Goal: Task Accomplishment & Management: Manage account settings

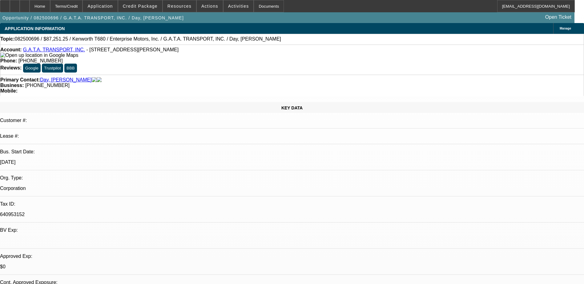
select select "0"
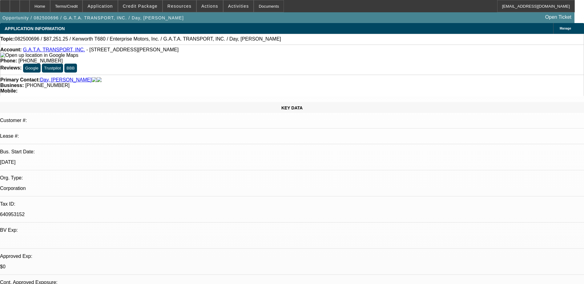
select select "0"
select select "1"
select select "6"
select select "1"
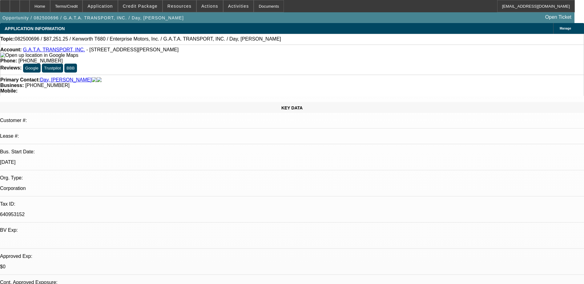
select select "1"
select select "6"
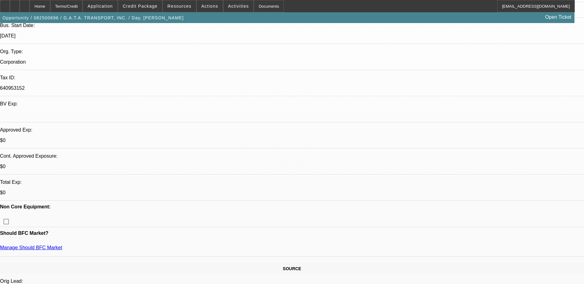
scroll to position [215, 0]
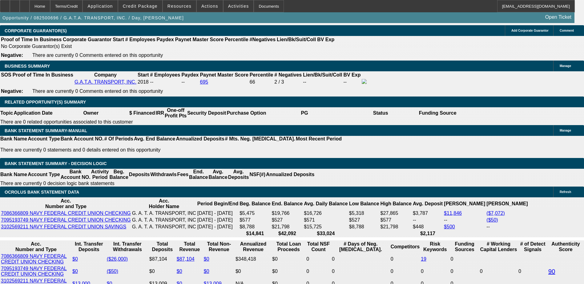
scroll to position [954, 0]
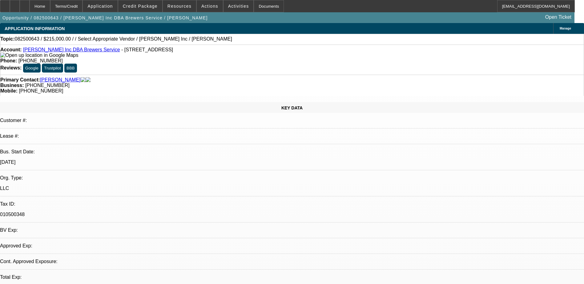
select select "0"
select select "2"
select select "0"
select select "1"
select select "2"
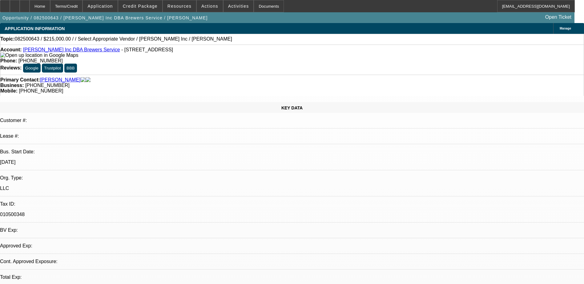
select select "6"
click at [67, 51] on link "TL Brewer Inc DBA Brewers Service" at bounding box center [71, 49] width 97 height 5
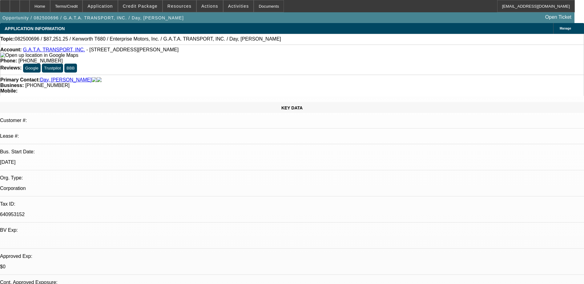
select select "0"
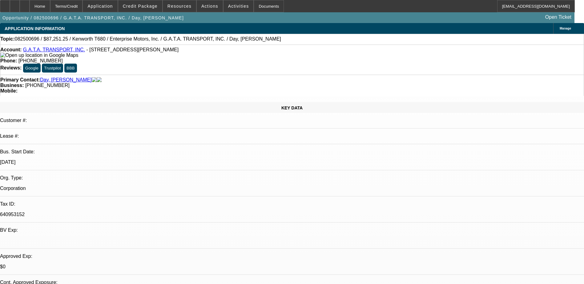
select select "0"
select select "1"
select select "6"
select select "1"
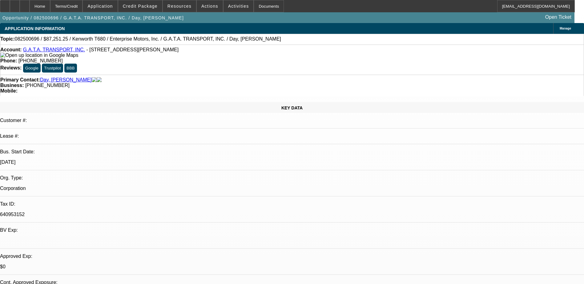
select select "1"
select select "6"
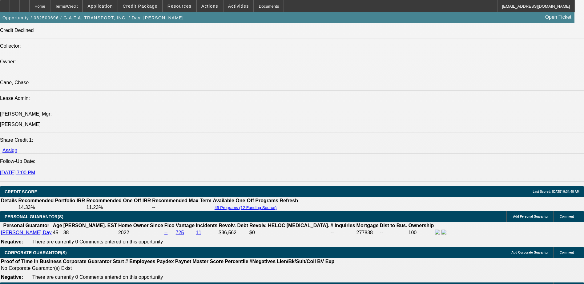
scroll to position [923, 0]
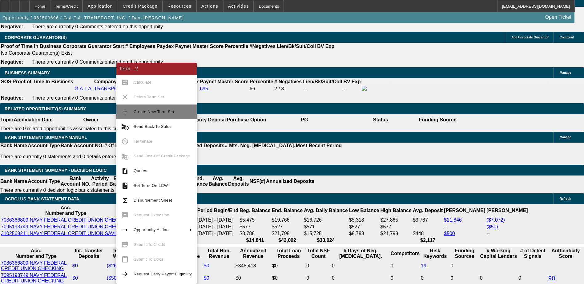
click at [146, 112] on span "Create New Term Set" at bounding box center [154, 112] width 41 height 5
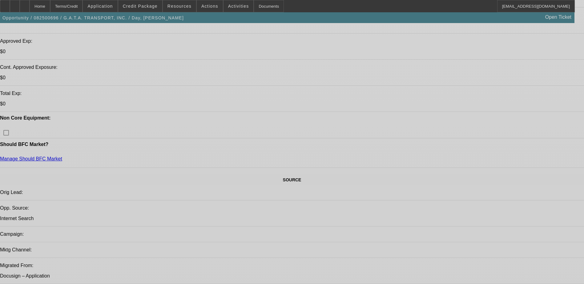
select select "0"
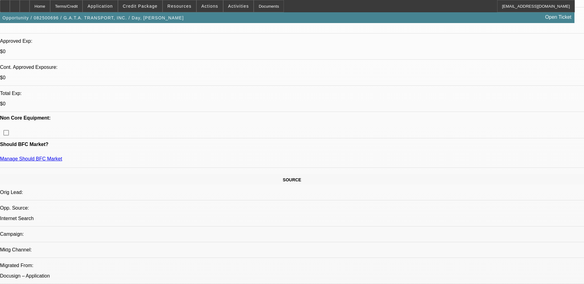
select select "0"
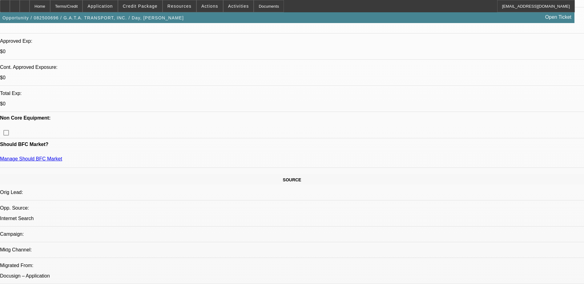
select select "0"
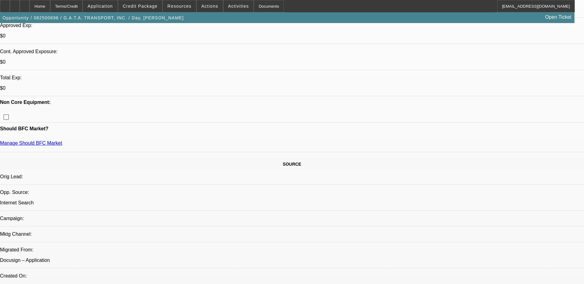
select select "1"
select select "6"
select select "1"
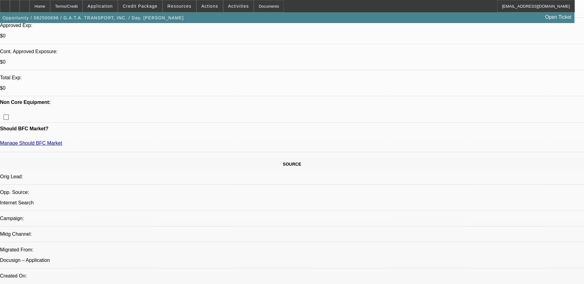
select select "6"
select select "1"
select select "6"
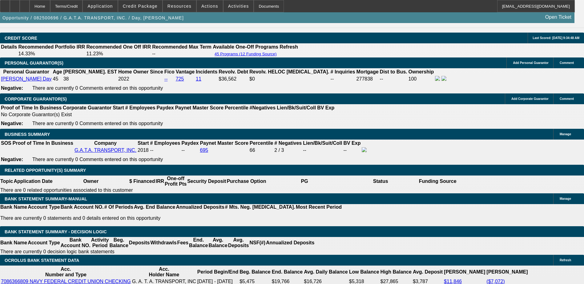
scroll to position [1046, 0]
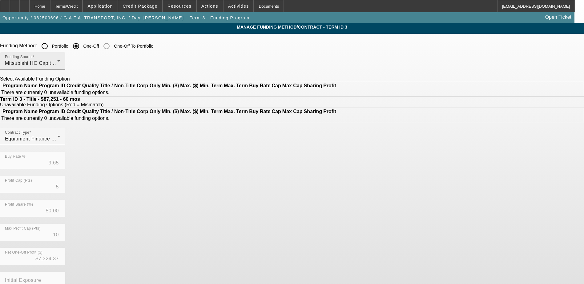
click at [60, 59] on div "Funding Source Mitsubishi HC Capital America" at bounding box center [32, 60] width 55 height 17
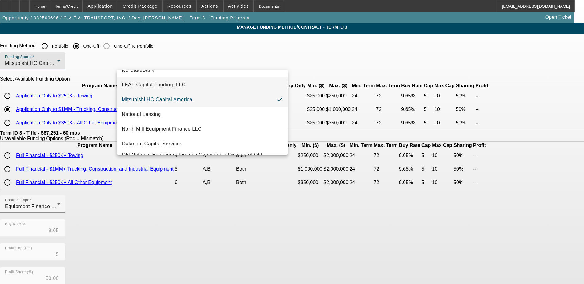
scroll to position [154, 0]
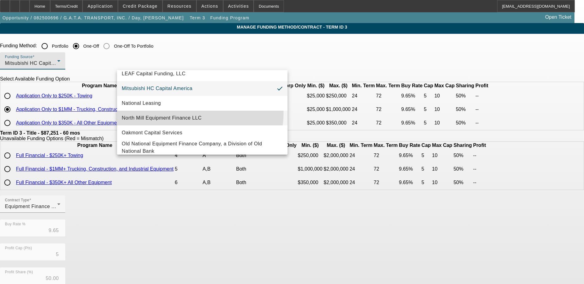
click at [192, 114] on mat-option "North Mill Equipment Finance LLC" at bounding box center [202, 118] width 170 height 15
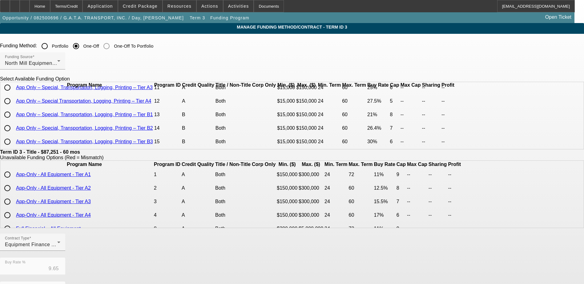
scroll to position [0, 0]
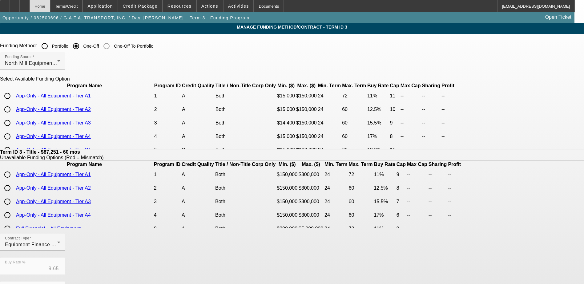
click at [50, 7] on div "Home" at bounding box center [40, 6] width 21 height 12
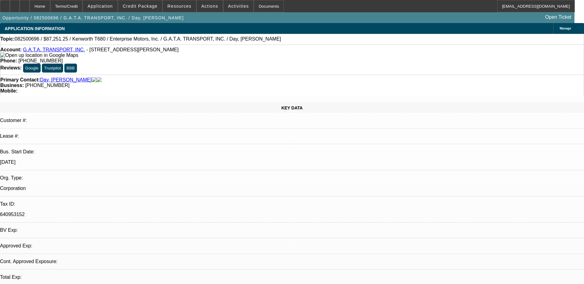
select select "0"
select select "6"
select select "0"
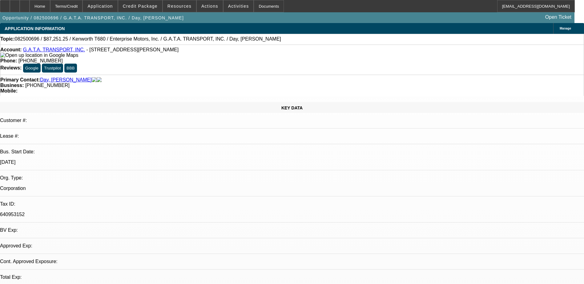
select select "0"
select select "6"
select select "0"
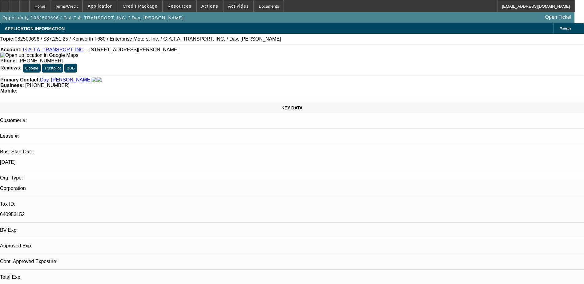
select select "0"
select select "6"
drag, startPoint x: 250, startPoint y: 67, endPoint x: 219, endPoint y: 69, distance: 30.5
click at [219, 83] on div "Business: (901) 674-7559" at bounding box center [291, 86] width 583 height 6
copy span "(901) 674-7559"
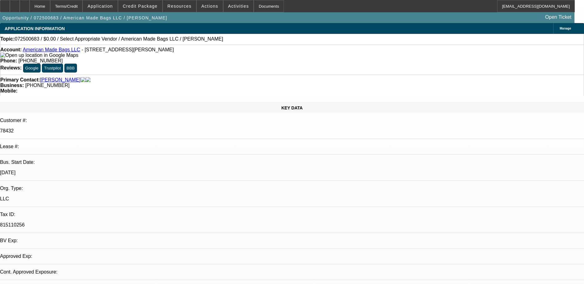
select select "0"
select select "2"
select select "0.1"
select select "1"
select select "2"
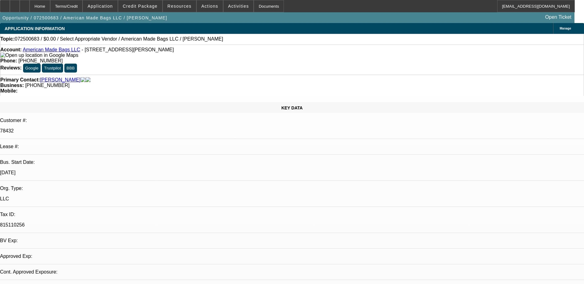
select select "4"
drag, startPoint x: 253, startPoint y: 70, endPoint x: 218, endPoint y: 68, distance: 34.8
click at [218, 83] on div "Business: (330) 592-4228" at bounding box center [291, 86] width 583 height 6
drag, startPoint x: 218, startPoint y: 68, endPoint x: 223, endPoint y: 68, distance: 5.2
copy div "(330) 592-4228"
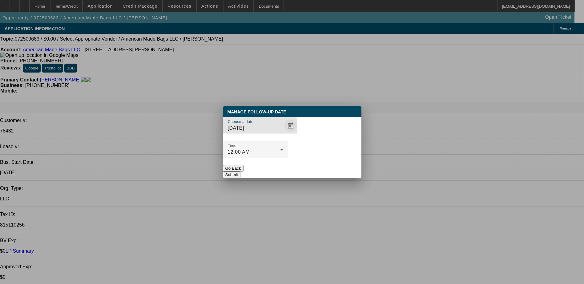
click at [283, 133] on span "Open calendar" at bounding box center [290, 125] width 15 height 15
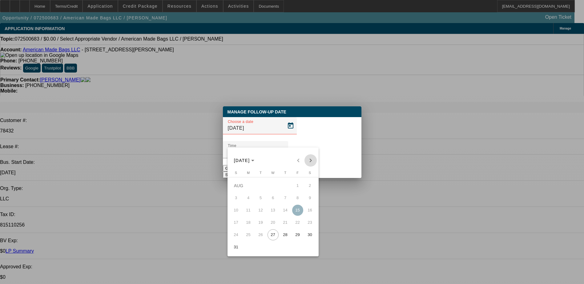
click at [310, 158] on span "Next month" at bounding box center [310, 160] width 12 height 12
click at [287, 200] on span "4" at bounding box center [285, 198] width 11 height 11
type input "9/4/2025"
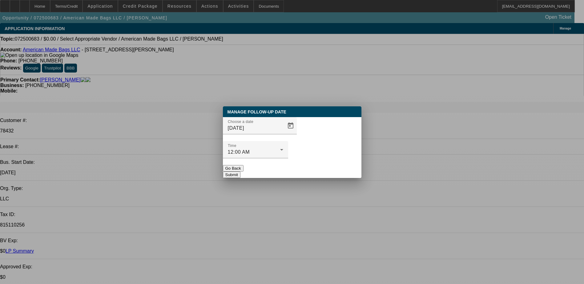
click at [240, 172] on button "Submit" at bounding box center [232, 175] width 18 height 6
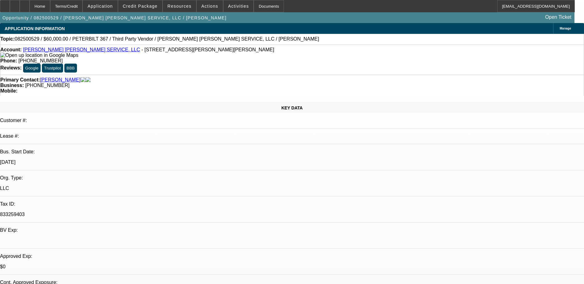
select select "0"
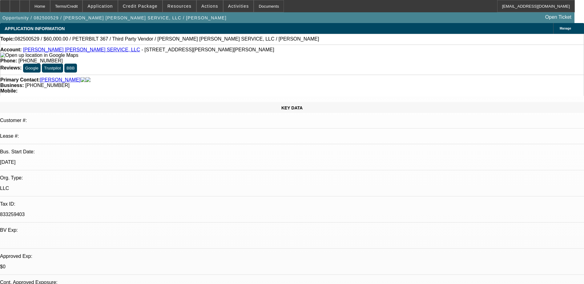
select select "0"
select select "2"
select select "0"
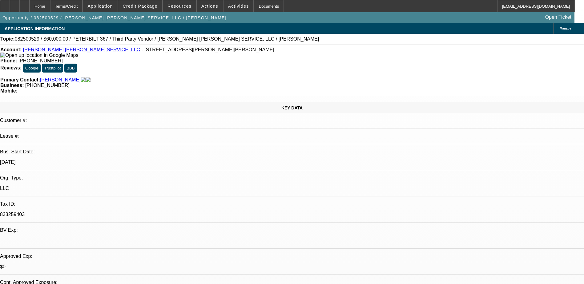
select select "2"
select select "0"
select select "1"
select select "6"
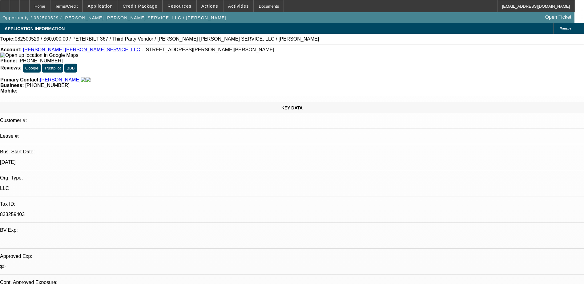
select select "1"
select select "6"
select select "1"
select select "2"
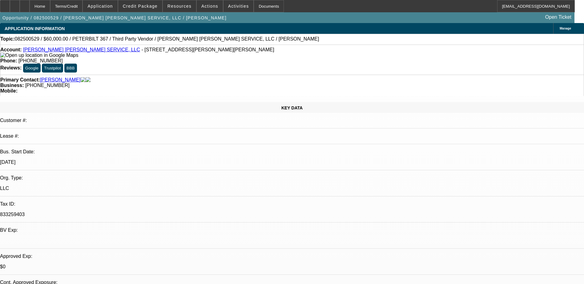
select select "6"
select select "1"
select select "2"
select select "6"
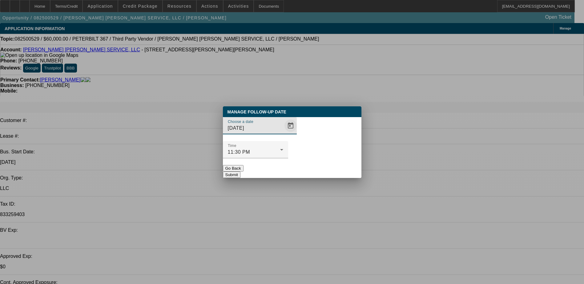
click at [283, 133] on span "Open calendar" at bounding box center [290, 125] width 15 height 15
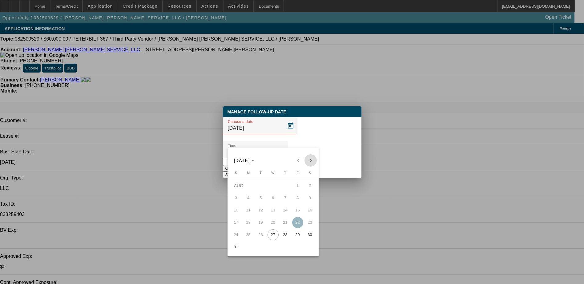
click at [310, 162] on span "Next month" at bounding box center [310, 160] width 12 height 12
click at [299, 199] on span "5" at bounding box center [297, 198] width 11 height 11
type input "[DATE]"
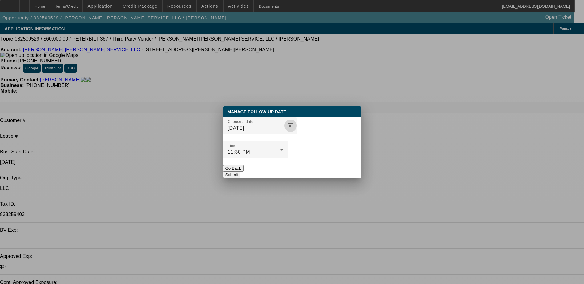
click at [240, 172] on button "Submit" at bounding box center [232, 175] width 18 height 6
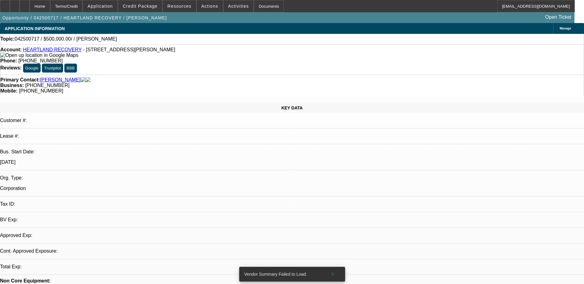
select select "0"
select select "2"
select select "0.1"
select select "4"
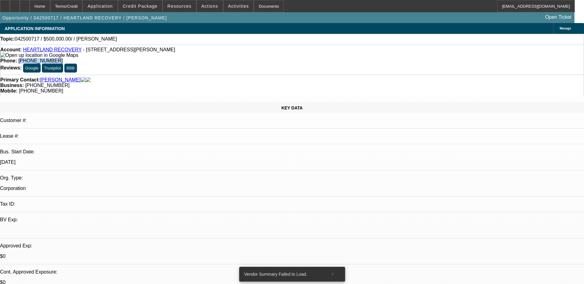
drag, startPoint x: 254, startPoint y: 52, endPoint x: 214, endPoint y: 52, distance: 40.3
click at [214, 58] on div "Phone: [PHONE_NUMBER]" at bounding box center [291, 61] width 583 height 6
drag, startPoint x: 214, startPoint y: 52, endPoint x: 238, endPoint y: 50, distance: 24.1
copy span "[PHONE_NUMBER]"
drag, startPoint x: 268, startPoint y: 70, endPoint x: 220, endPoint y: 70, distance: 48.0
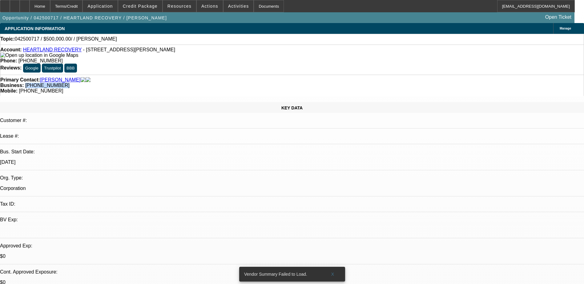
click at [220, 83] on div "Business: [PHONE_NUMBER]" at bounding box center [291, 86] width 583 height 6
drag, startPoint x: 220, startPoint y: 70, endPoint x: 225, endPoint y: 67, distance: 5.9
copy span "(785) 215-1265"
drag, startPoint x: 246, startPoint y: 52, endPoint x: 215, endPoint y: 52, distance: 30.5
click at [215, 58] on div "Phone: (785) 232-1015" at bounding box center [291, 61] width 583 height 6
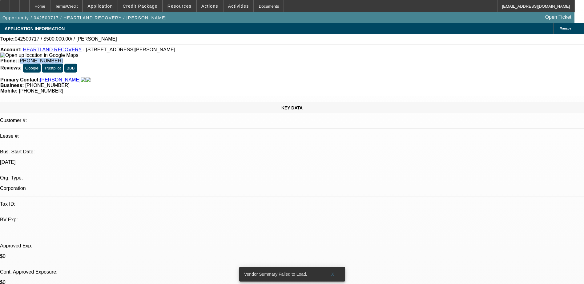
copy span "785) 232-1015"
click at [65, 51] on link "HEARTLAND RECOVERY" at bounding box center [52, 49] width 58 height 5
copy span "785) 232-1015"
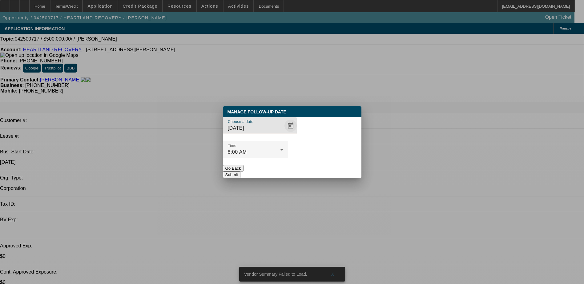
click at [283, 133] on span "Open calendar" at bounding box center [290, 125] width 15 height 15
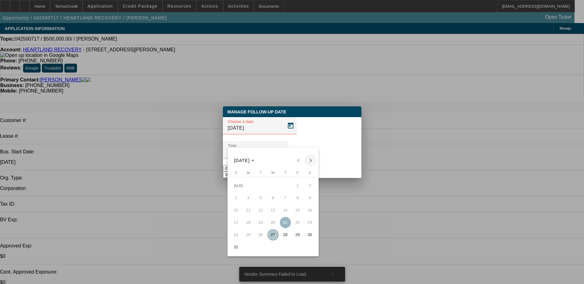
click at [313, 164] on span "Next month" at bounding box center [310, 160] width 12 height 12
click at [296, 238] on span "26" at bounding box center [297, 235] width 11 height 11
type input "9/26/2025"
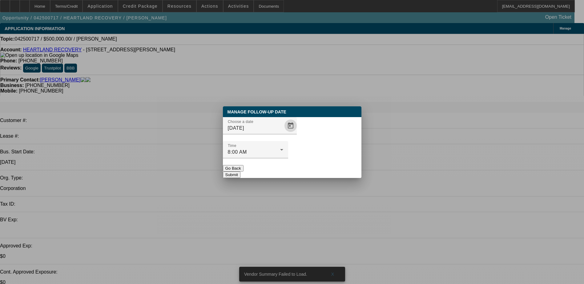
click at [240, 172] on button "Submit" at bounding box center [232, 175] width 18 height 6
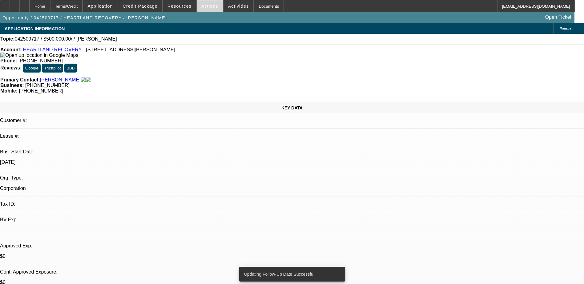
click at [209, 8] on span "Actions" at bounding box center [209, 6] width 17 height 5
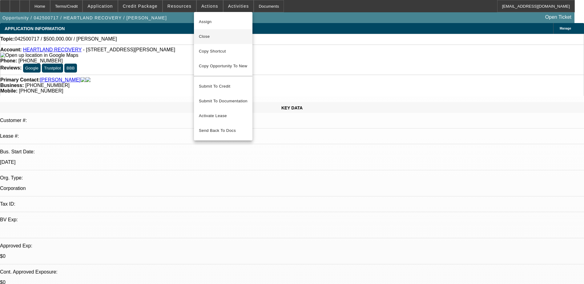
click at [205, 37] on span "Close" at bounding box center [223, 36] width 49 height 7
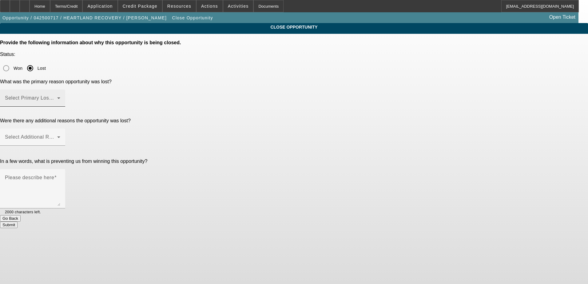
click at [57, 97] on span at bounding box center [31, 100] width 52 height 7
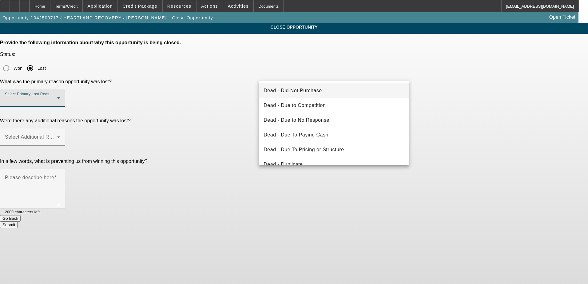
click at [332, 94] on mat-option "Dead - Did Not Purchase" at bounding box center [334, 90] width 150 height 15
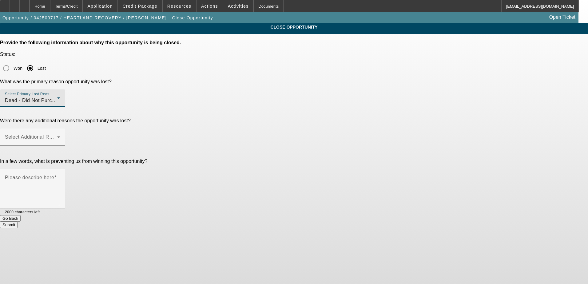
click at [455, 93] on div "CLOSE OPPORTUNITY Provide the following information about why this opportunity …" at bounding box center [294, 125] width 588 height 205
click at [57, 136] on span at bounding box center [31, 139] width 52 height 7
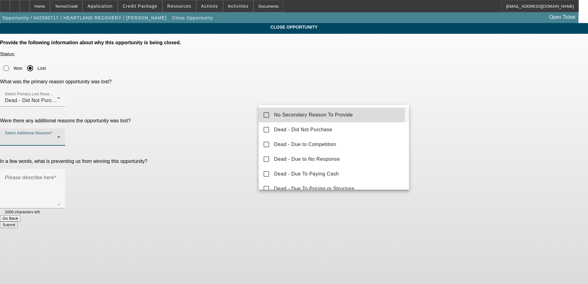
click at [318, 112] on span "No Secondary Reason To Provide" at bounding box center [313, 114] width 79 height 7
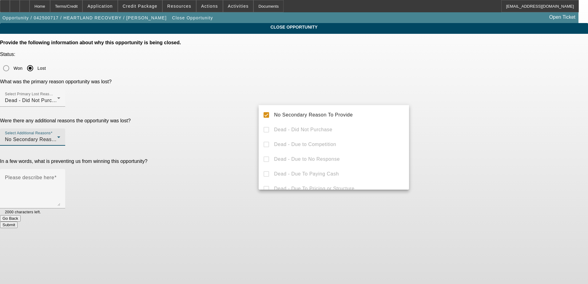
click at [478, 113] on div at bounding box center [294, 142] width 588 height 284
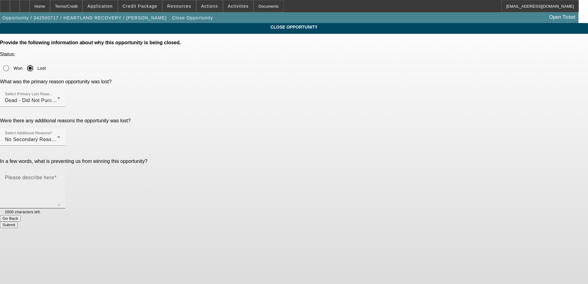
click at [60, 177] on textarea "Please describe here" at bounding box center [32, 192] width 55 height 30
type textarea "no plans for the rest of the year. will let me know"
click at [18, 222] on button "Submit" at bounding box center [9, 225] width 18 height 6
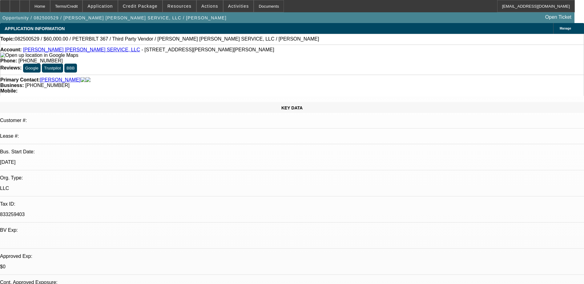
select select "0"
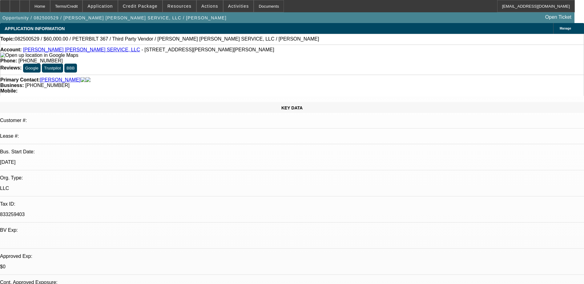
select select "0"
select select "2"
select select "0"
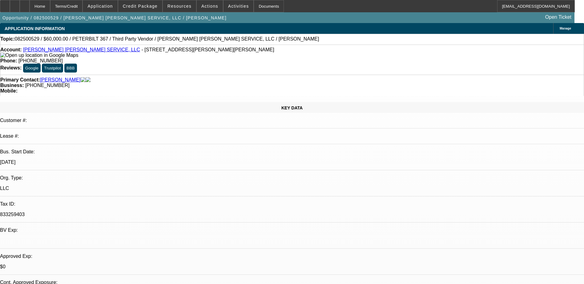
select select "2"
select select "0"
select select "1"
select select "6"
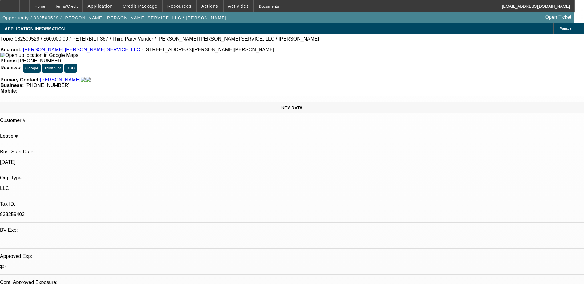
select select "1"
select select "6"
select select "1"
select select "2"
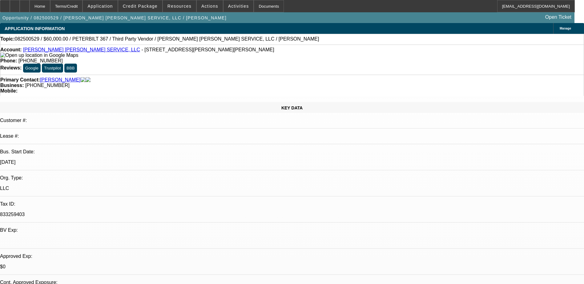
select select "6"
select select "1"
select select "2"
select select "6"
drag, startPoint x: 250, startPoint y: 67, endPoint x: 218, endPoint y: 67, distance: 31.7
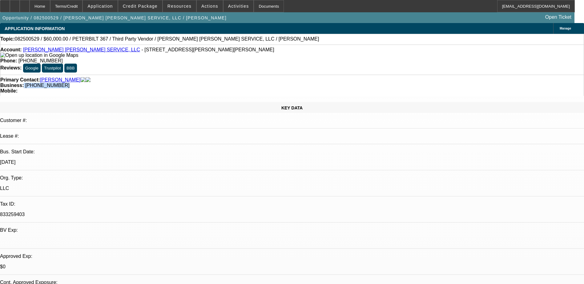
click at [218, 83] on div "Business: (315) 546-5603" at bounding box center [291, 86] width 583 height 6
drag, startPoint x: 218, startPoint y: 67, endPoint x: 239, endPoint y: 67, distance: 20.6
copy div "(315) 546-5603"
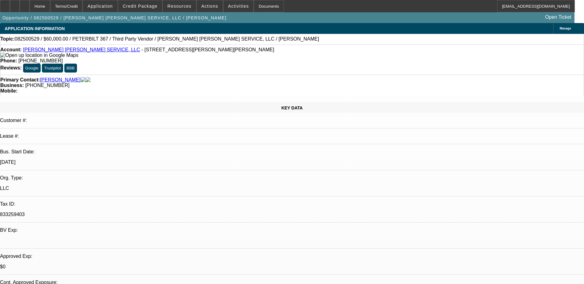
scroll to position [123, 0]
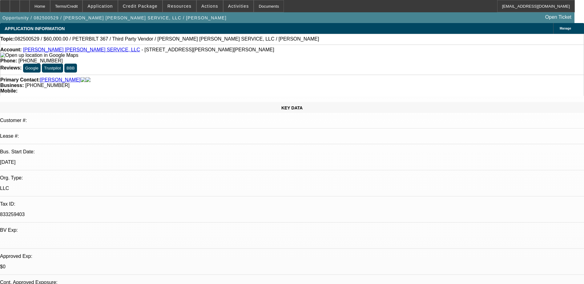
drag, startPoint x: 249, startPoint y: 68, endPoint x: 220, endPoint y: 69, distance: 29.2
click at [220, 83] on div "Business: (315) 546-5603" at bounding box center [291, 86] width 583 height 6
drag, startPoint x: 220, startPoint y: 69, endPoint x: 223, endPoint y: 68, distance: 3.1
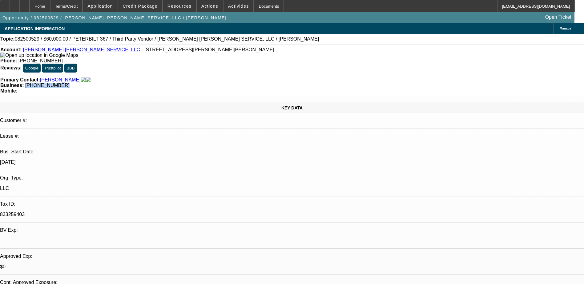
copy span "(315) 546-5603"
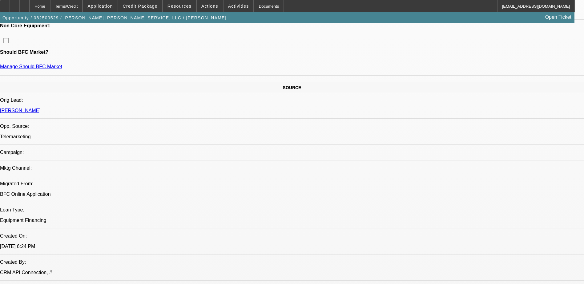
scroll to position [92, 0]
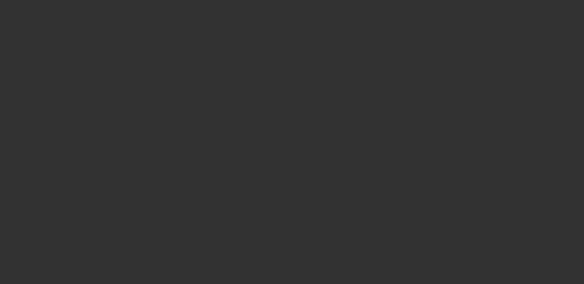
scroll to position [0, 0]
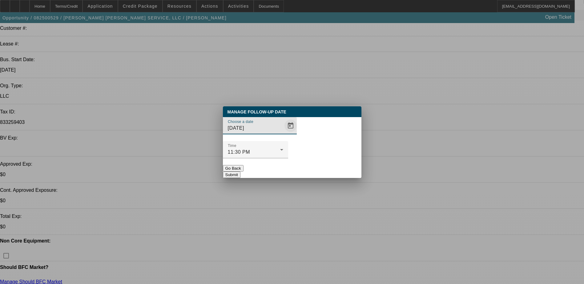
click at [283, 133] on span "Open calendar" at bounding box center [290, 125] width 15 height 15
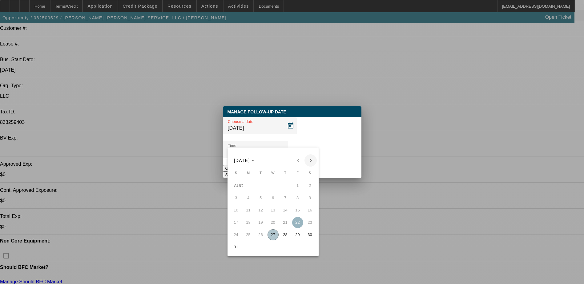
click at [310, 160] on span "Next month" at bounding box center [310, 160] width 12 height 12
click at [299, 201] on span "5" at bounding box center [297, 198] width 11 height 11
type input "9/5/2025"
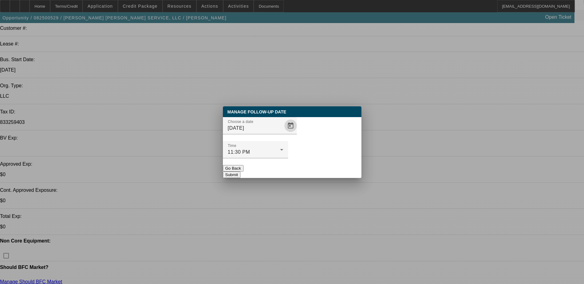
click at [240, 172] on button "Submit" at bounding box center [232, 175] width 18 height 6
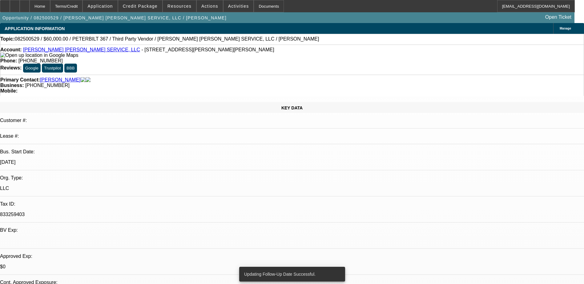
radio input "true"
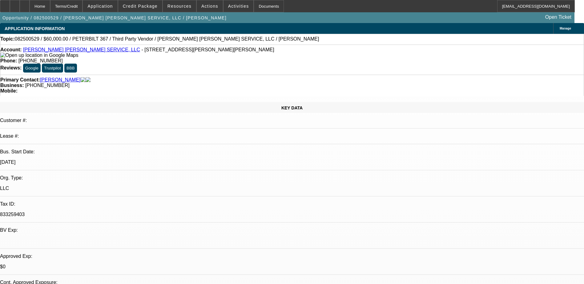
type textarea "need to wait for report to update"
radio input "true"
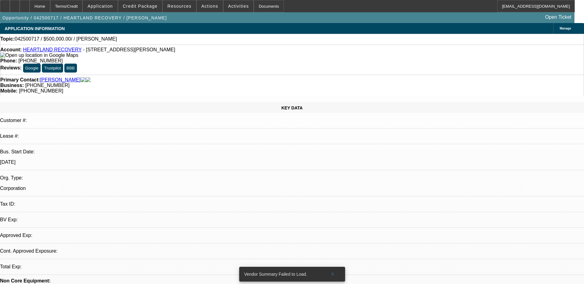
select select "0"
select select "2"
select select "0.1"
select select "1"
select select "2"
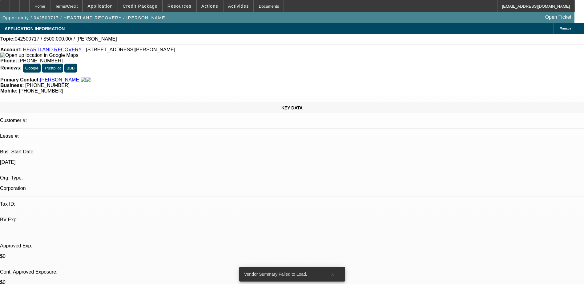
select select "4"
